Goal: Transaction & Acquisition: Download file/media

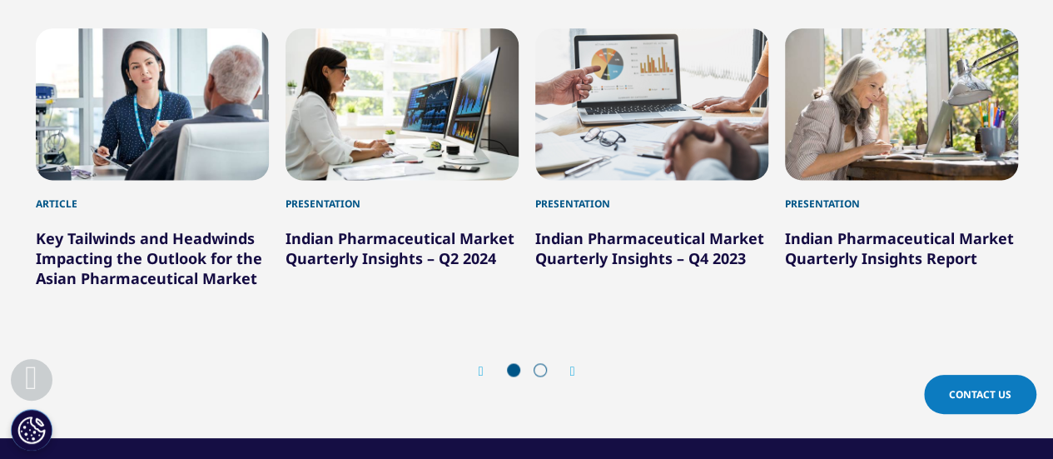
scroll to position [1025, 0]
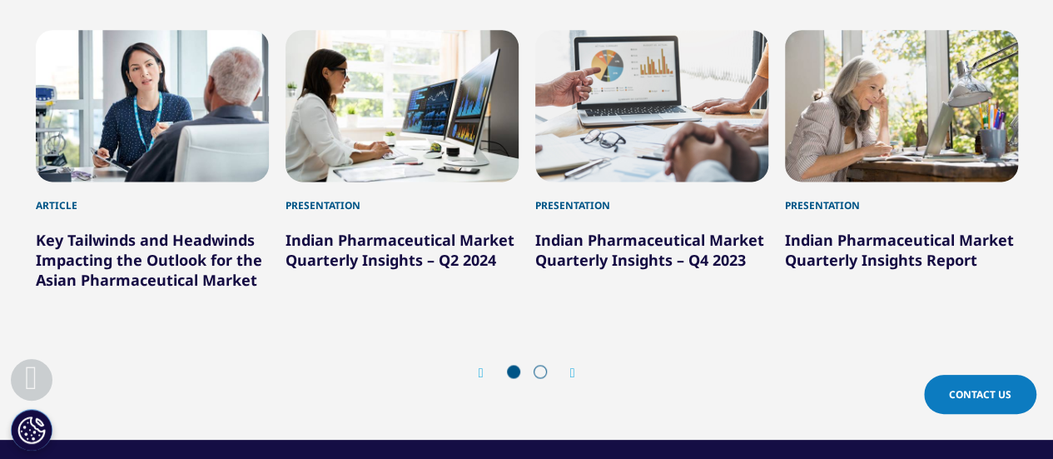
click at [478, 379] on div "Prev" at bounding box center [489, 372] width 22 height 16
click at [574, 371] on icon "Next slide" at bounding box center [572, 372] width 5 height 13
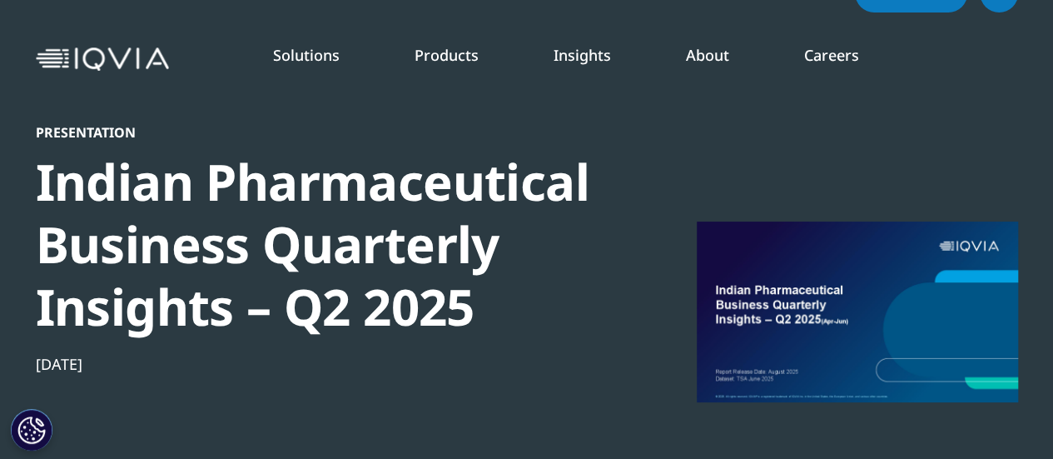
scroll to position [0, 0]
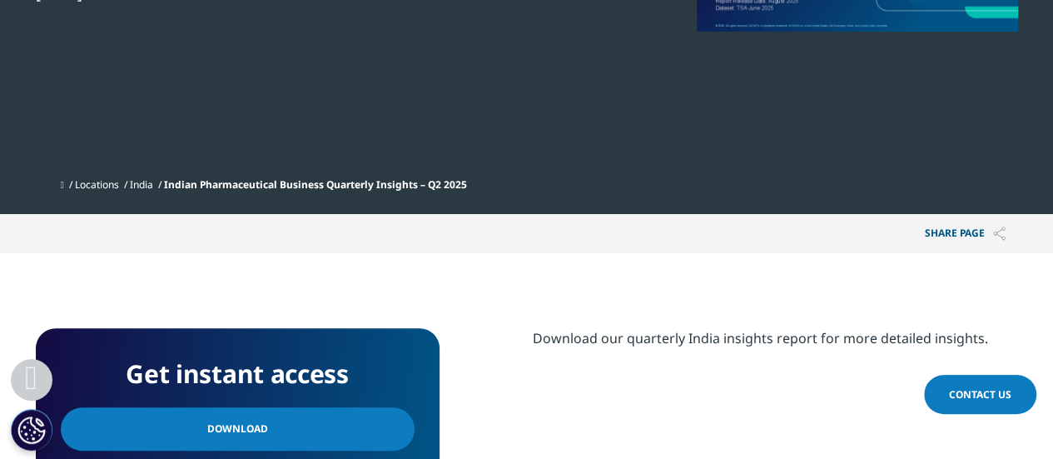
scroll to position [409, 0]
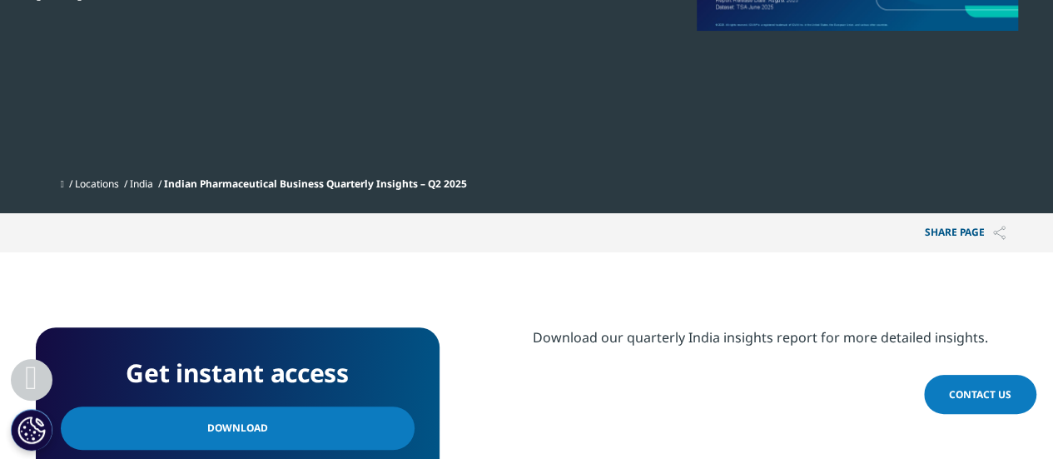
click at [153, 181] on link "India" at bounding box center [141, 183] width 23 height 14
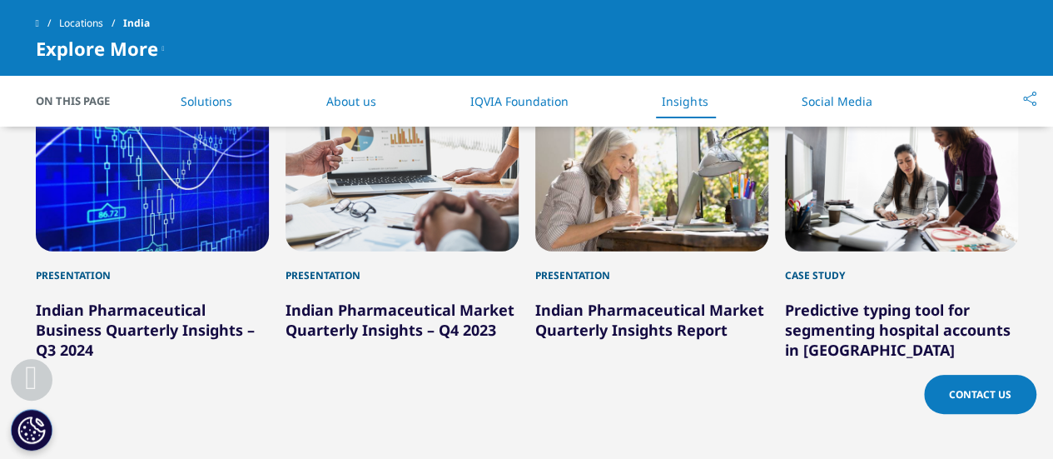
scroll to position [2304, 0]
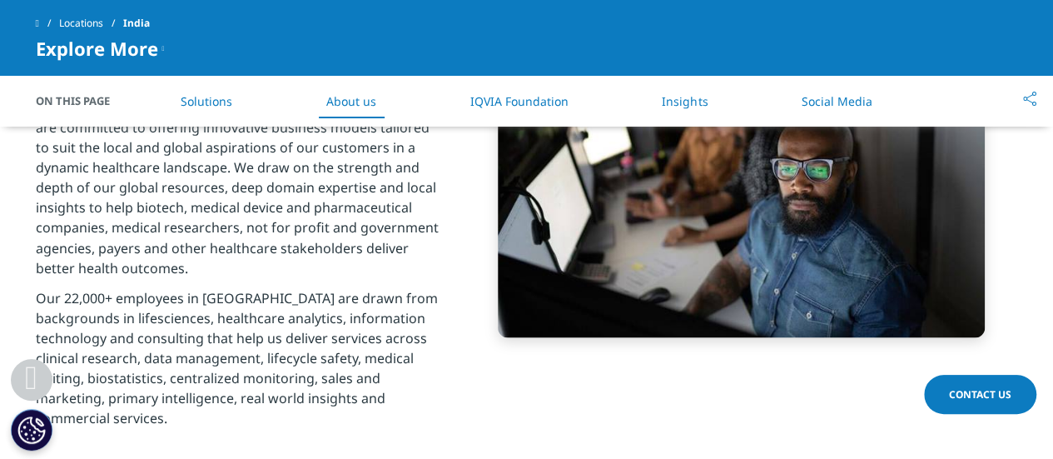
scroll to position [668, 0]
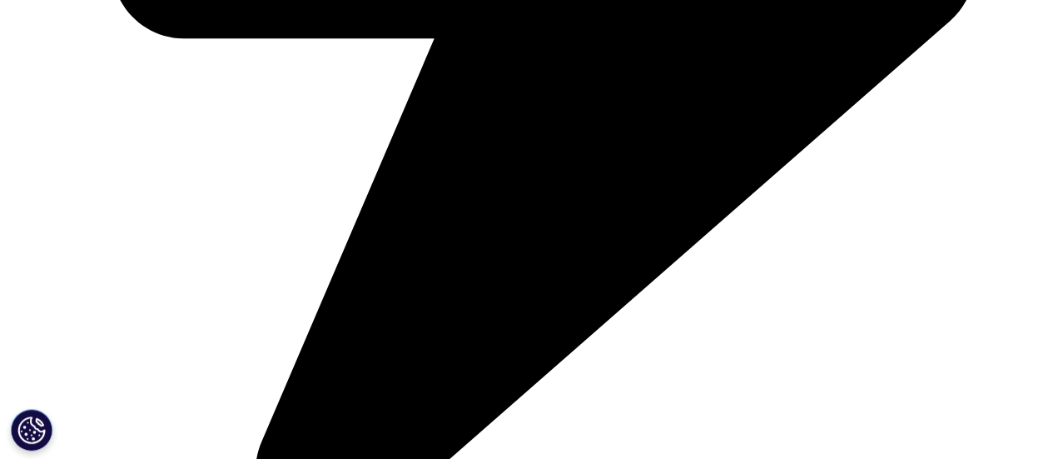
scroll to position [1021, 0]
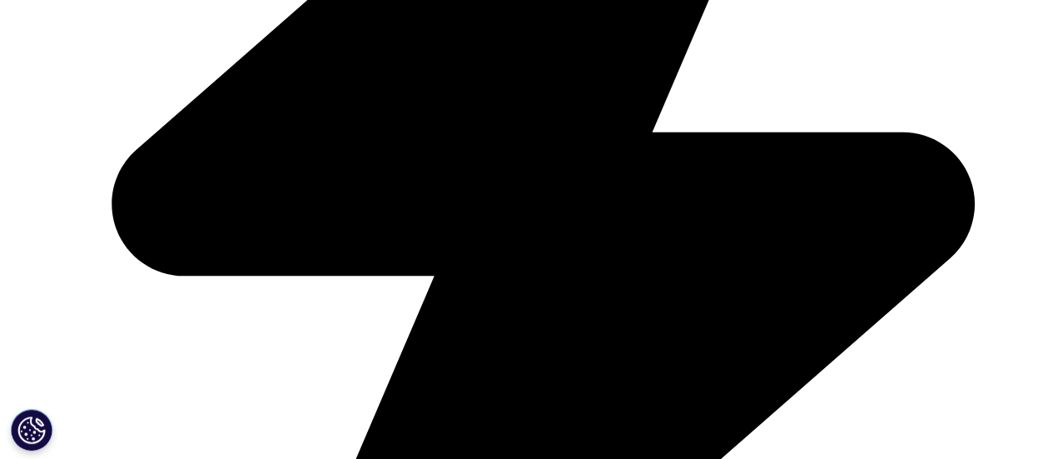
scroll to position [0, 0]
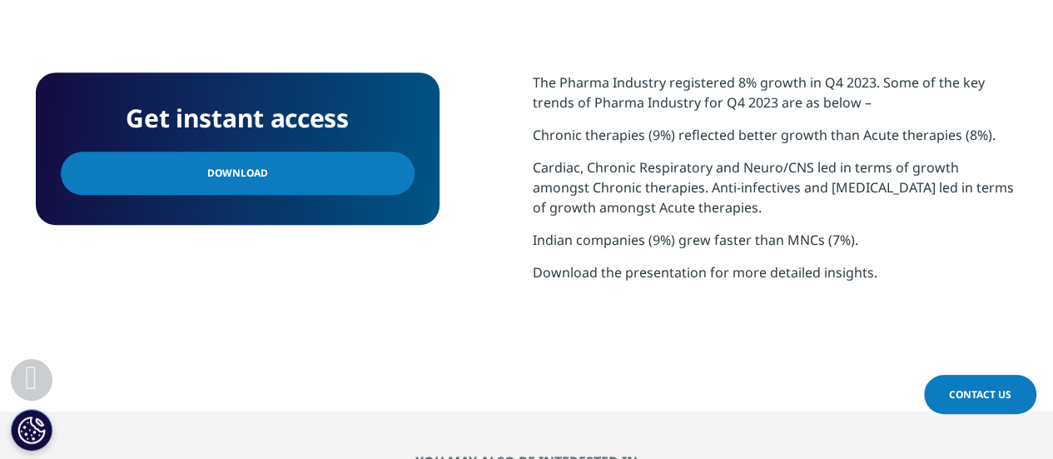
scroll to position [665, 0]
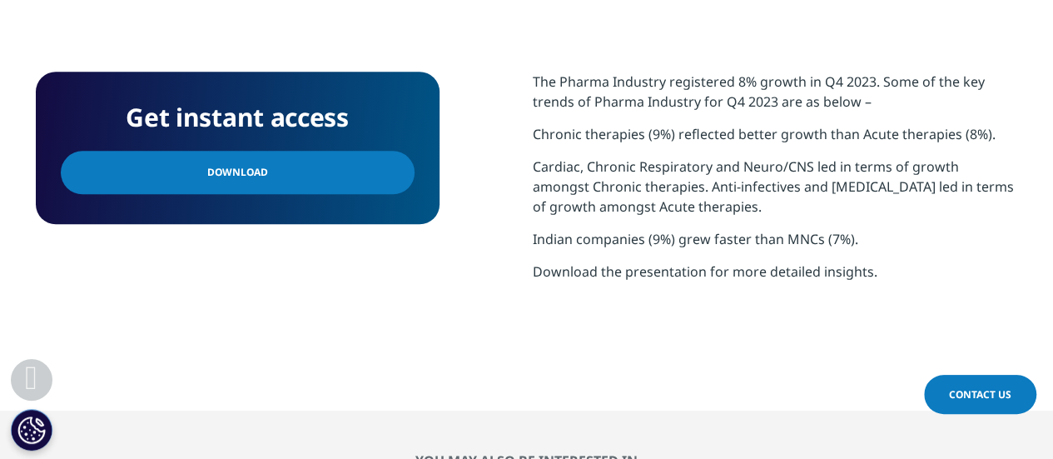
click at [365, 172] on link "Download" at bounding box center [238, 172] width 354 height 43
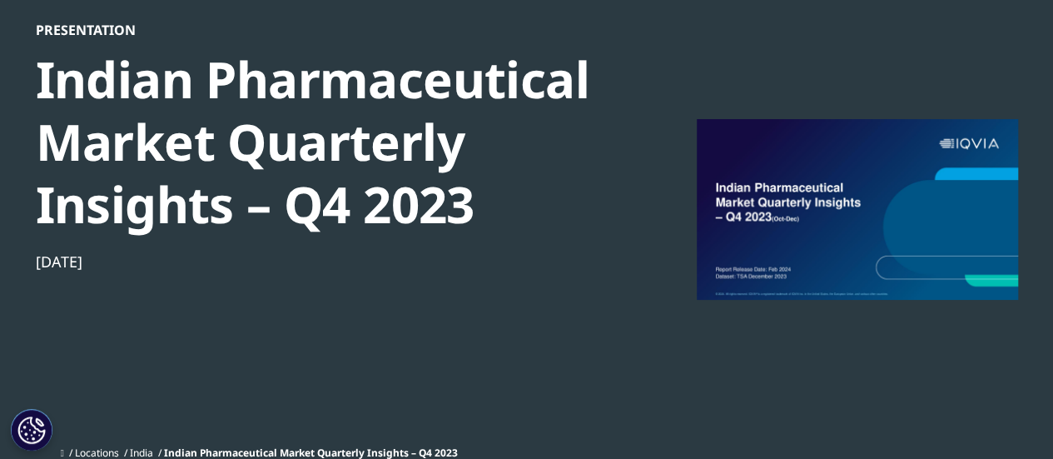
scroll to position [0, 0]
